Goal: Task Accomplishment & Management: Use online tool/utility

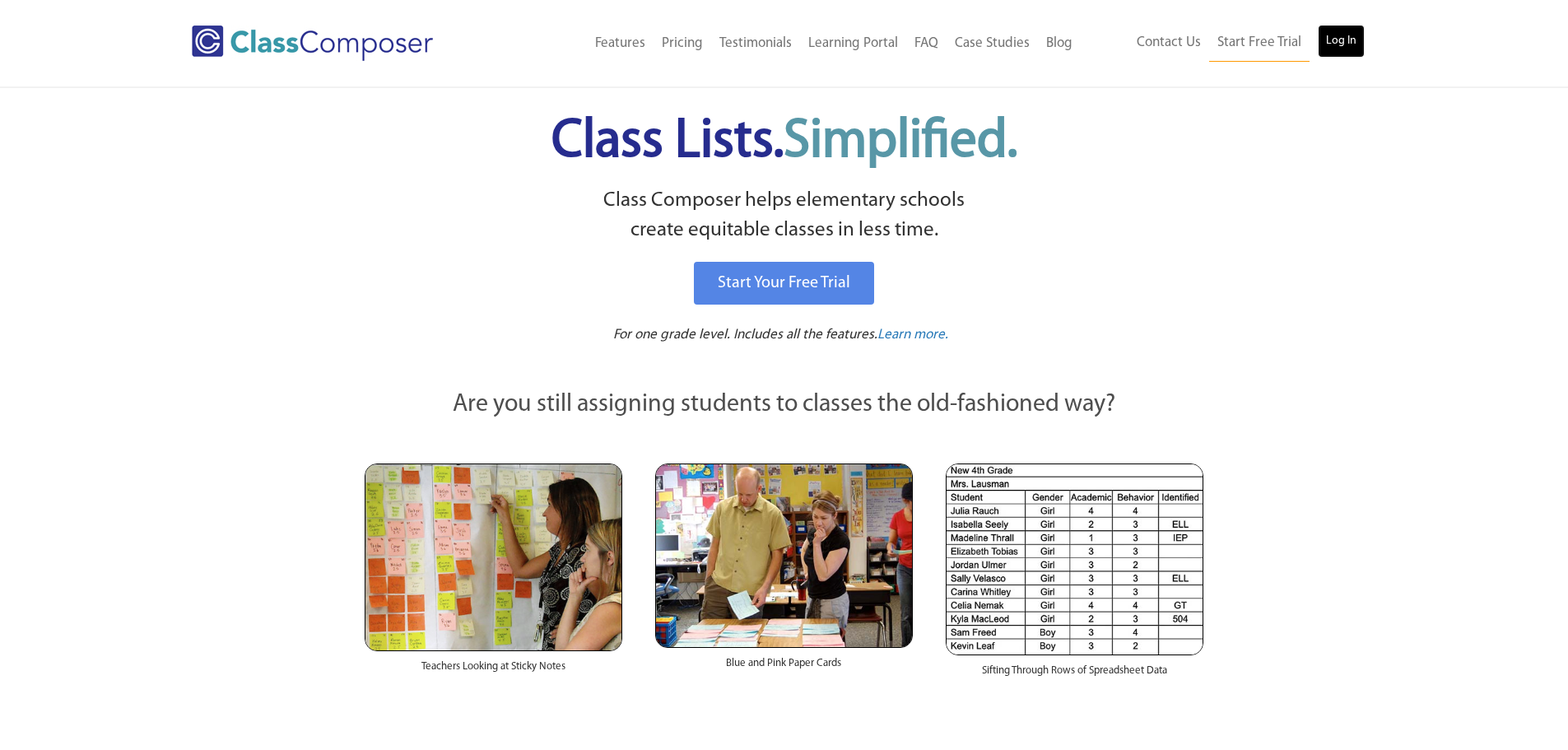
click at [1333, 45] on link "Log In" at bounding box center [1341, 42] width 47 height 33
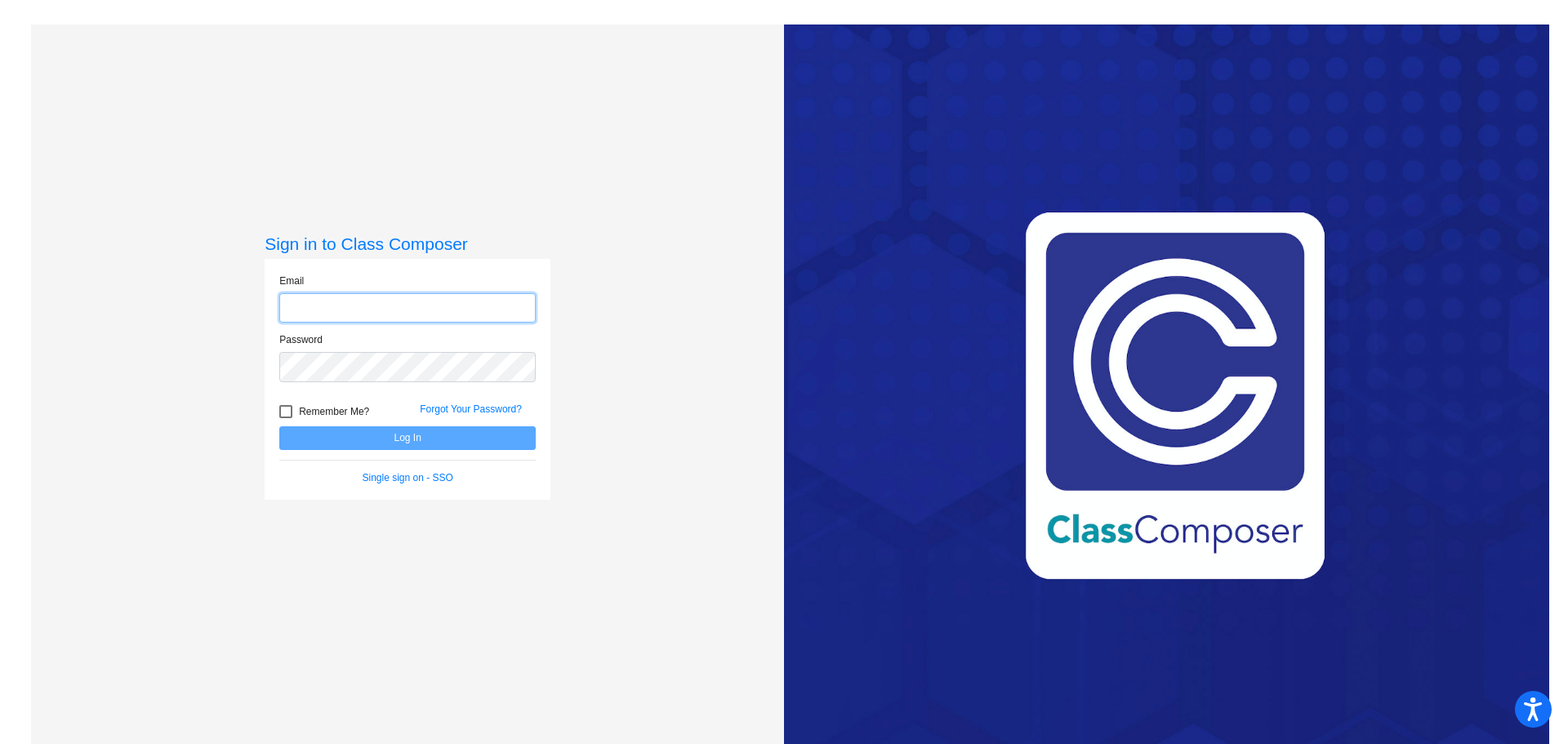
type input "[EMAIL_ADDRESS][DOMAIN_NAME]"
click at [324, 432] on button "Log In" at bounding box center [406, 439] width 256 height 24
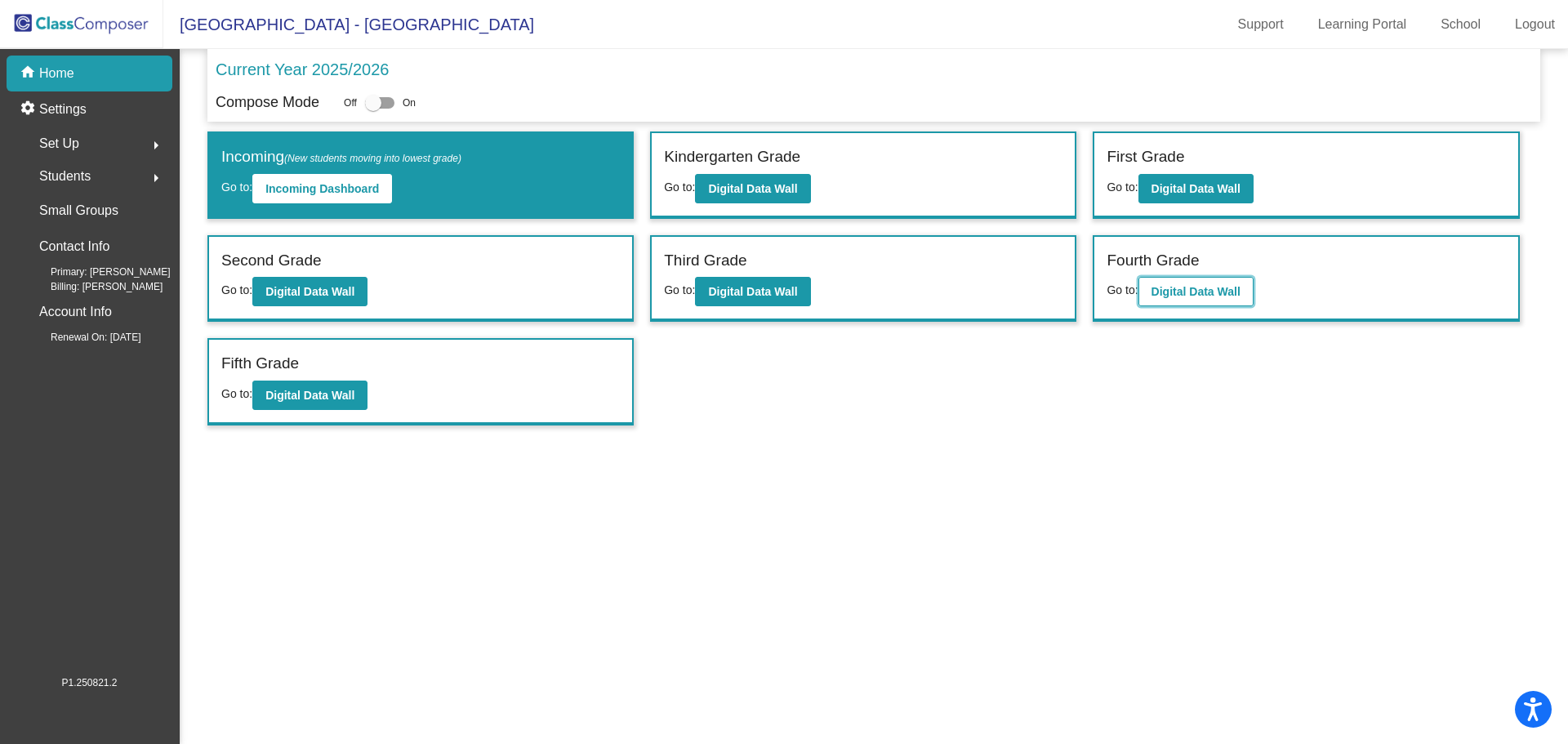
click at [1229, 295] on b "Digital Data Wall" at bounding box center [1195, 292] width 89 height 13
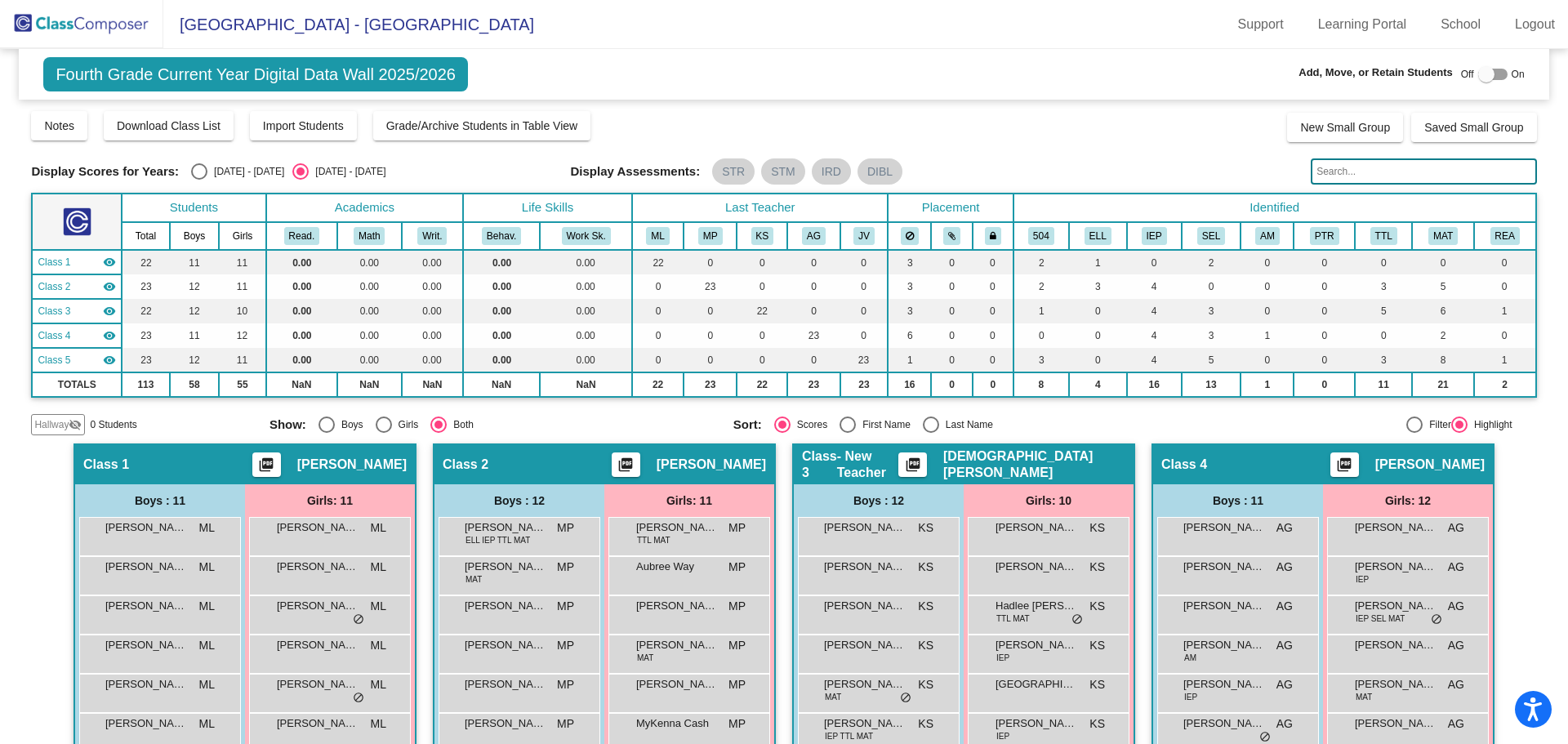
click at [1329, 175] on input "text" at bounding box center [1423, 172] width 226 height 26
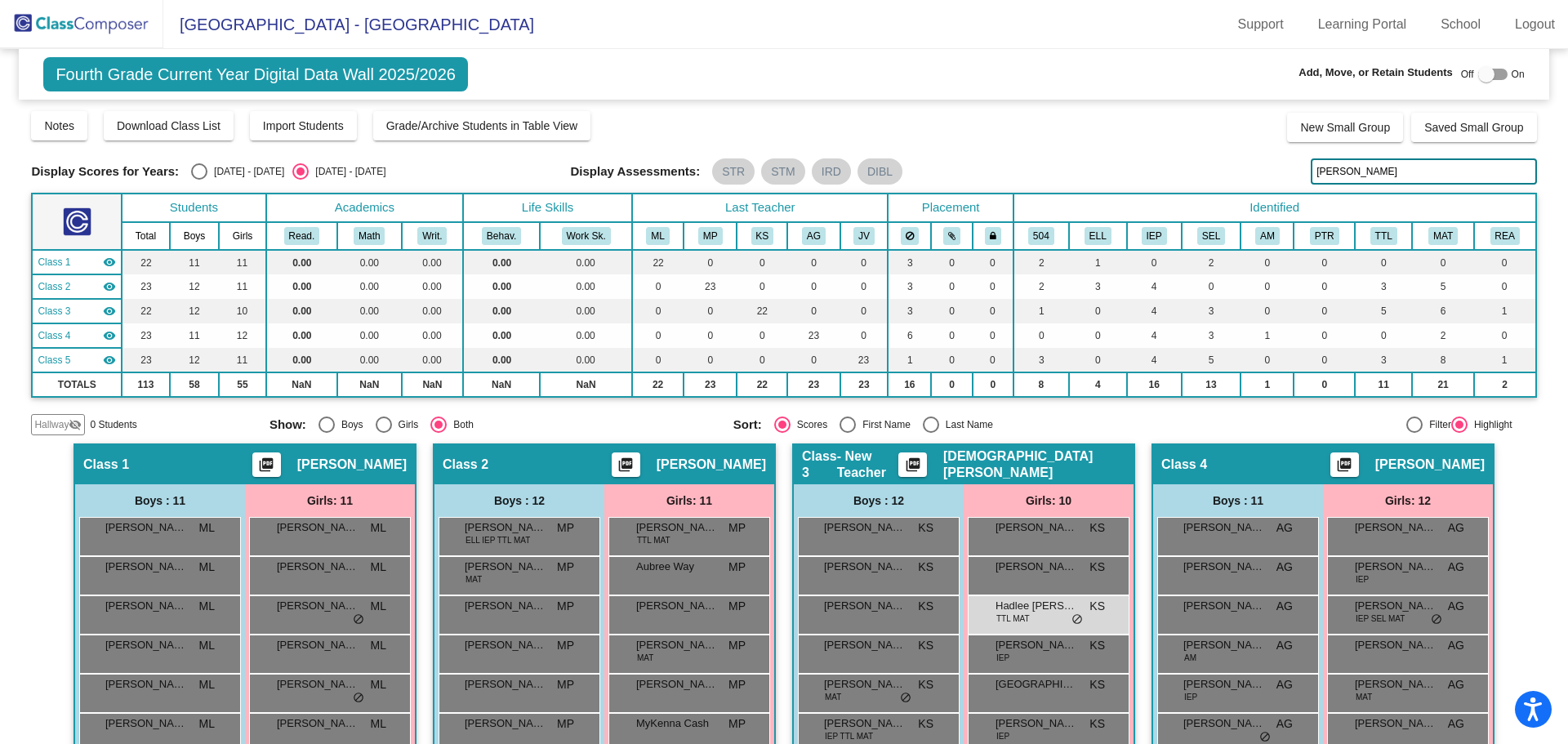
type input "hadl"
